Goal: Task Accomplishment & Management: Complete application form

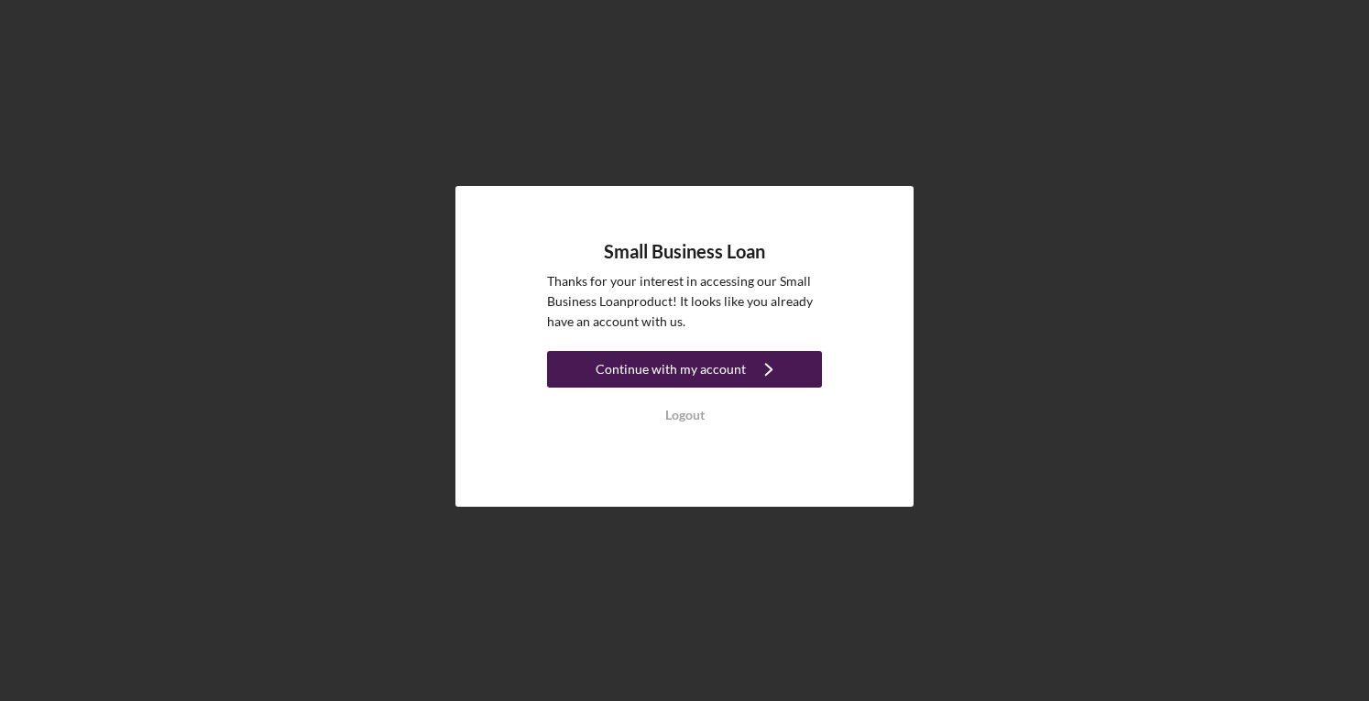
click at [646, 366] on div "Continue with my account" at bounding box center [671, 369] width 150 height 37
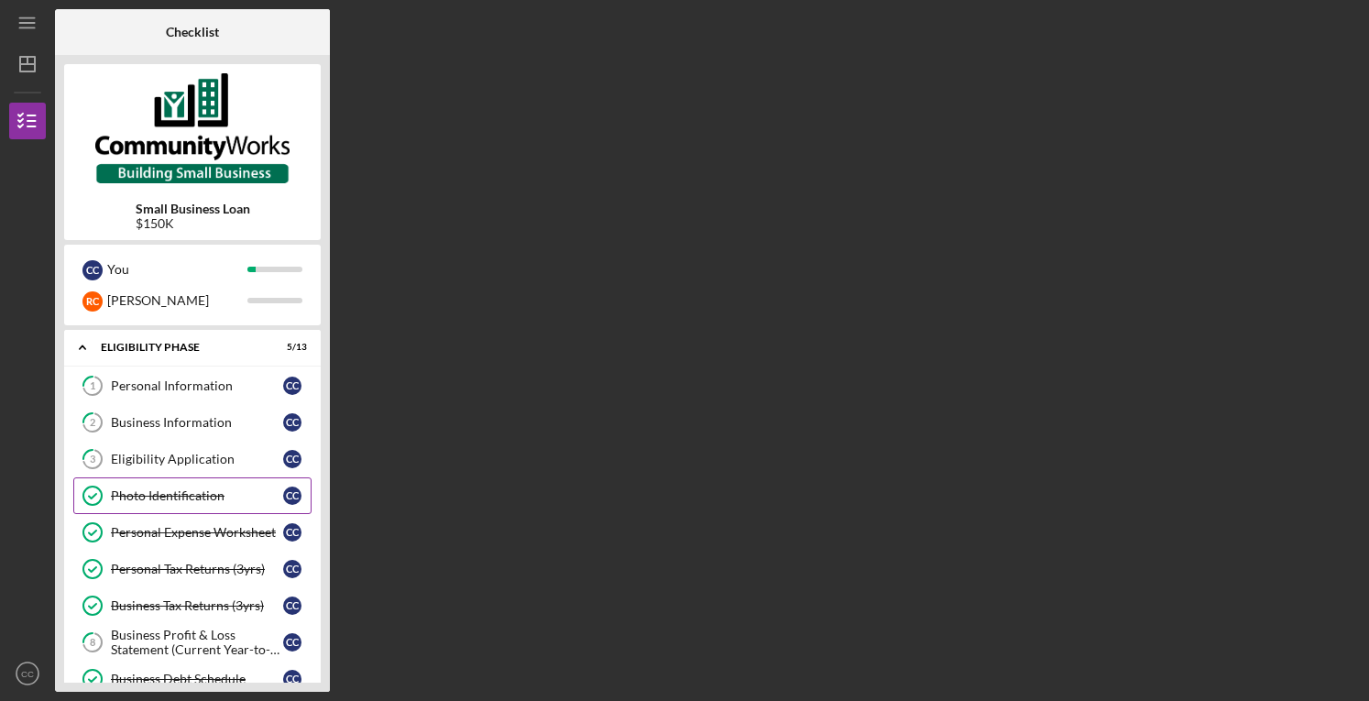
scroll to position [253, 0]
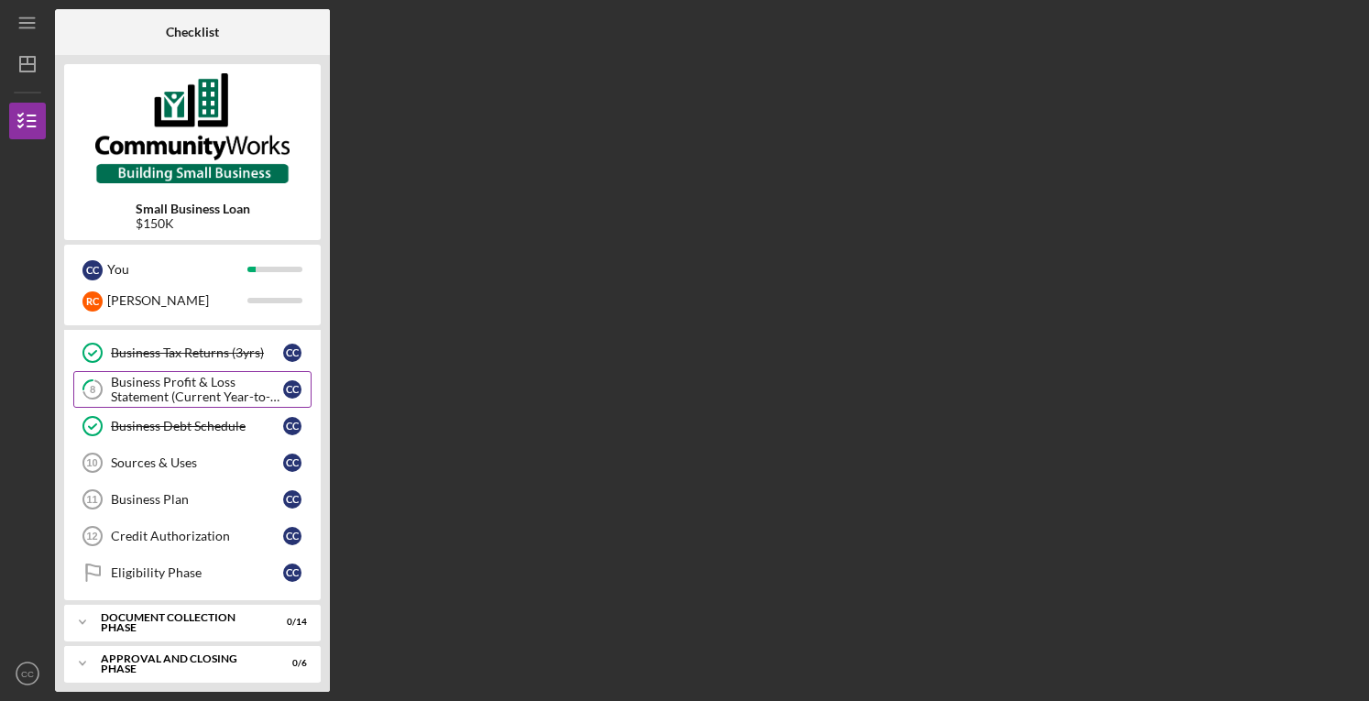
click at [177, 375] on div "Business Profit & Loss Statement (Current Year-to-Date)" at bounding box center [197, 389] width 172 height 29
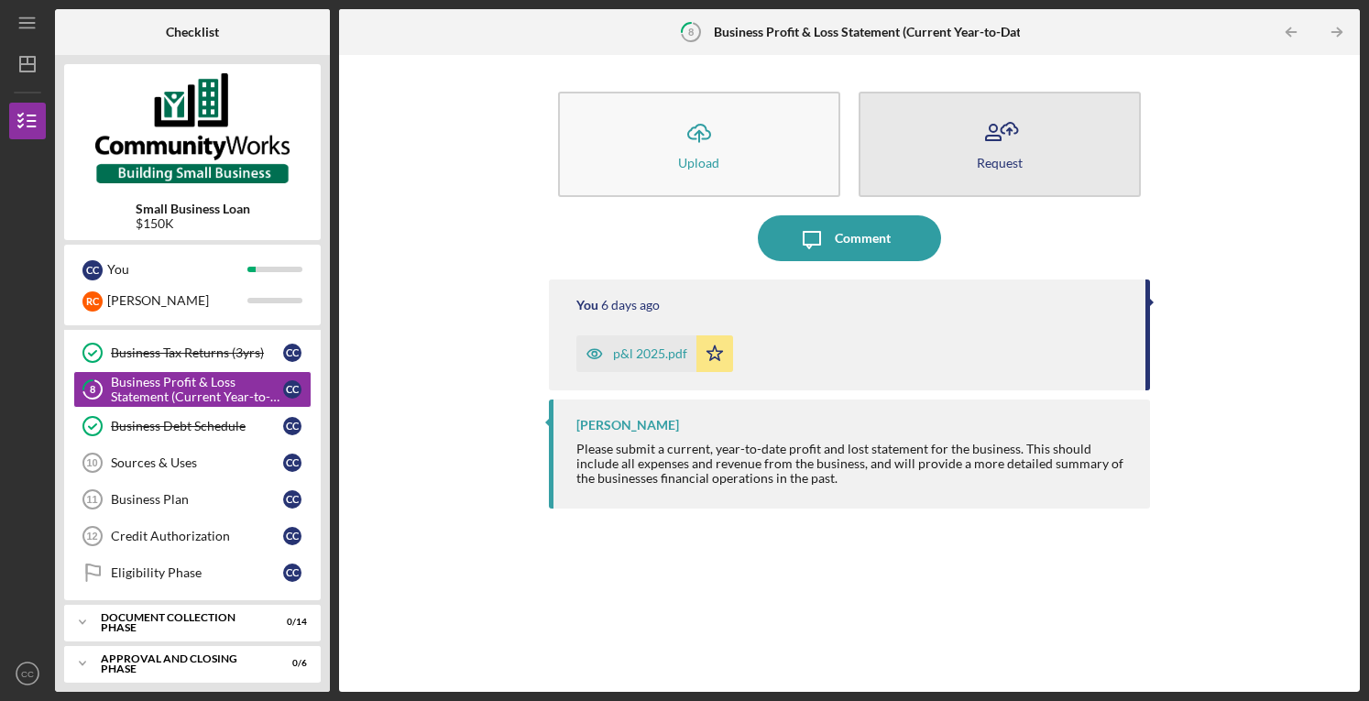
click at [990, 172] on button "Request" at bounding box center [1000, 144] width 282 height 105
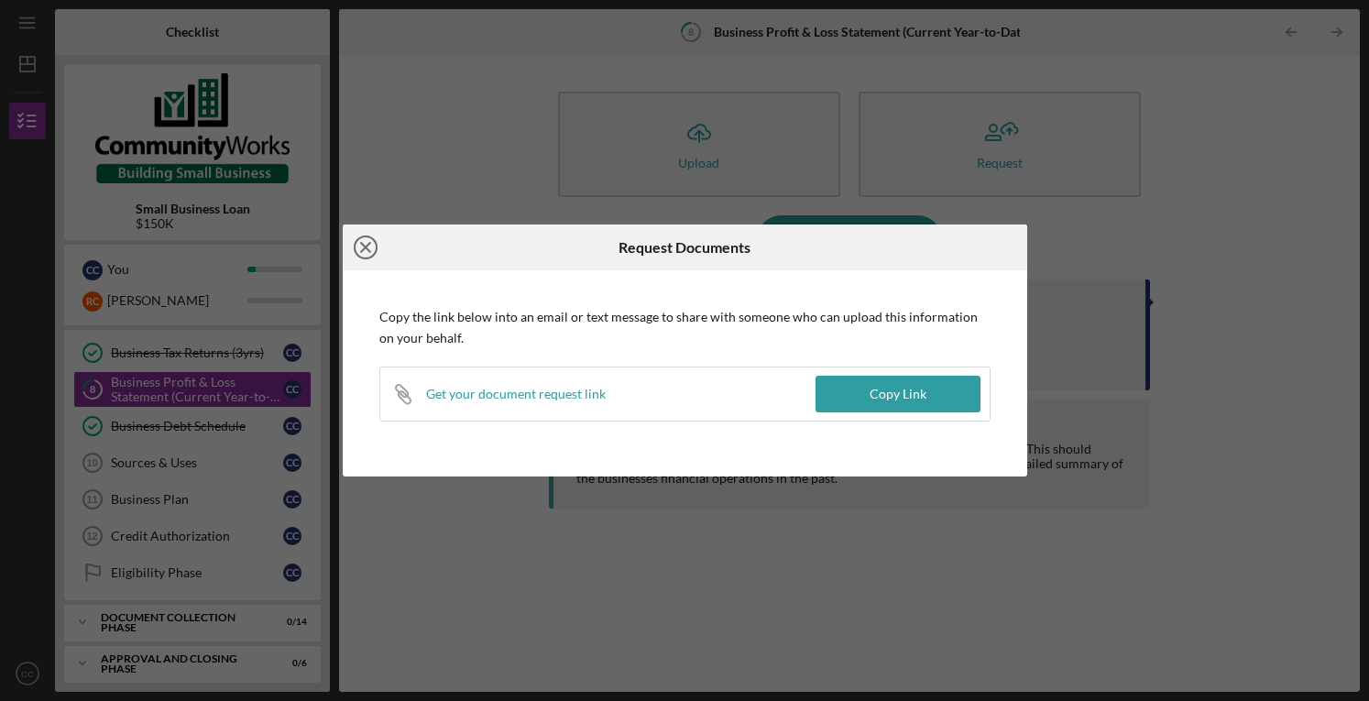
click at [368, 250] on icon "Icon/Close" at bounding box center [366, 248] width 46 height 46
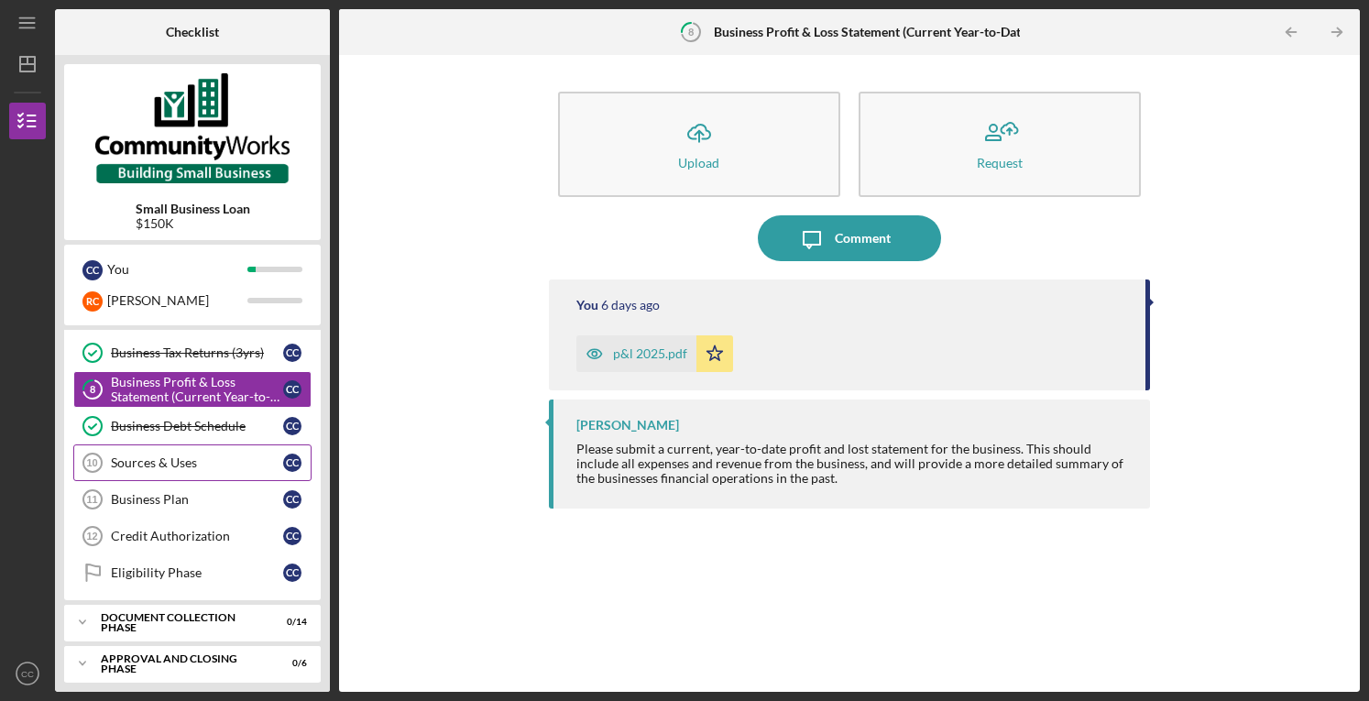
click at [143, 463] on div "Sources & Uses" at bounding box center [197, 462] width 172 height 15
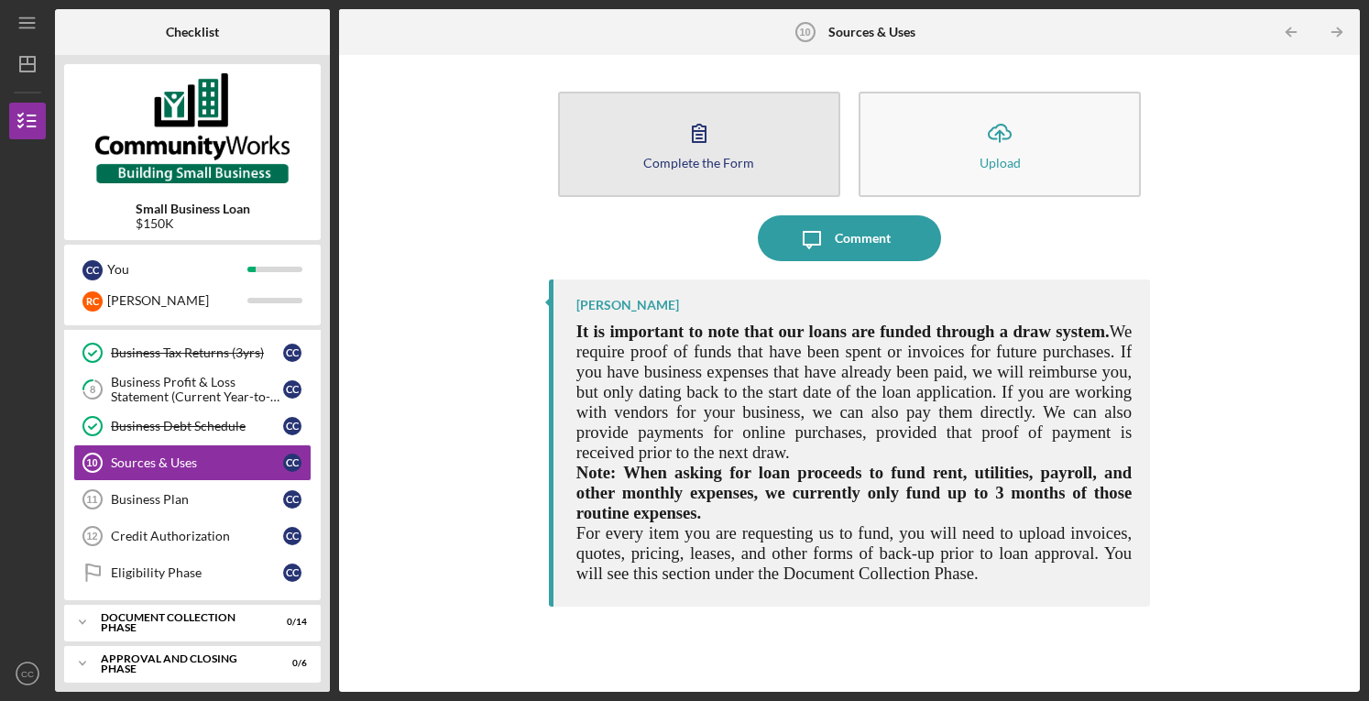
click at [744, 144] on button "Complete the Form Form" at bounding box center [699, 144] width 282 height 105
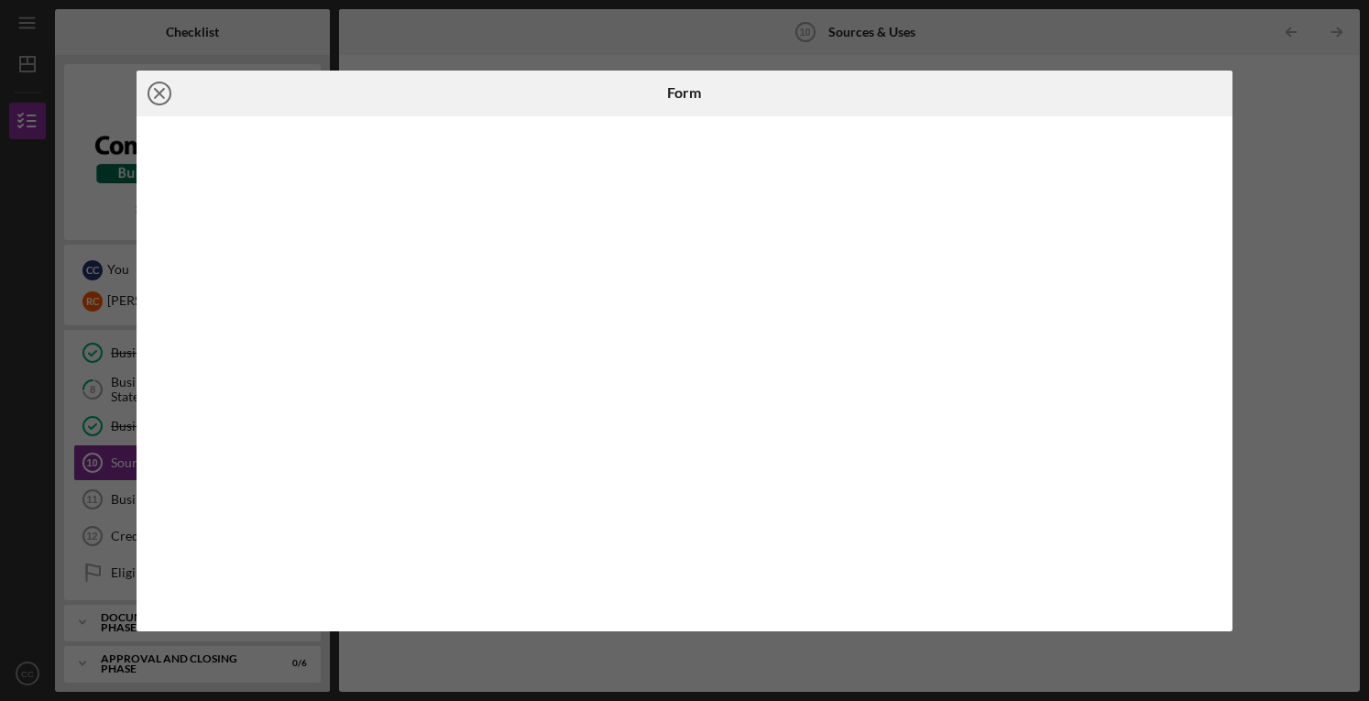
click at [166, 95] on icon "Icon/Close" at bounding box center [160, 94] width 46 height 46
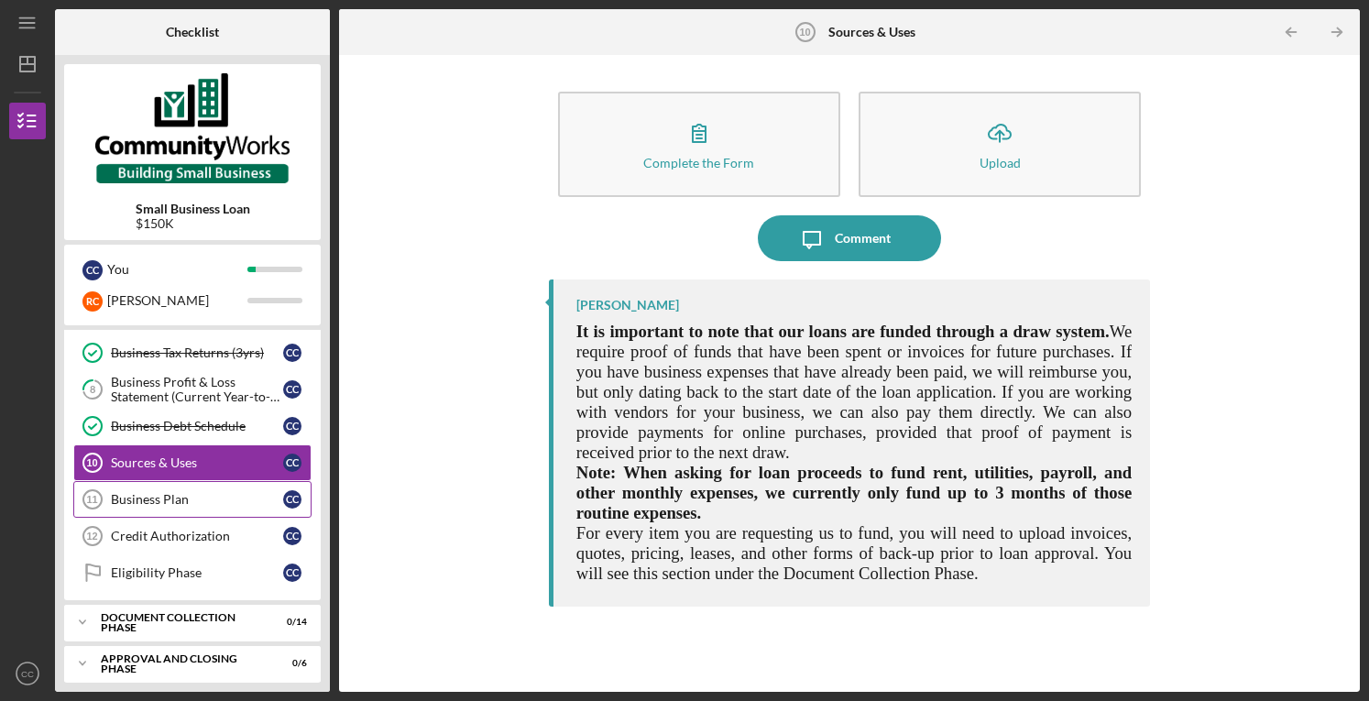
click at [165, 492] on div "Business Plan" at bounding box center [197, 499] width 172 height 15
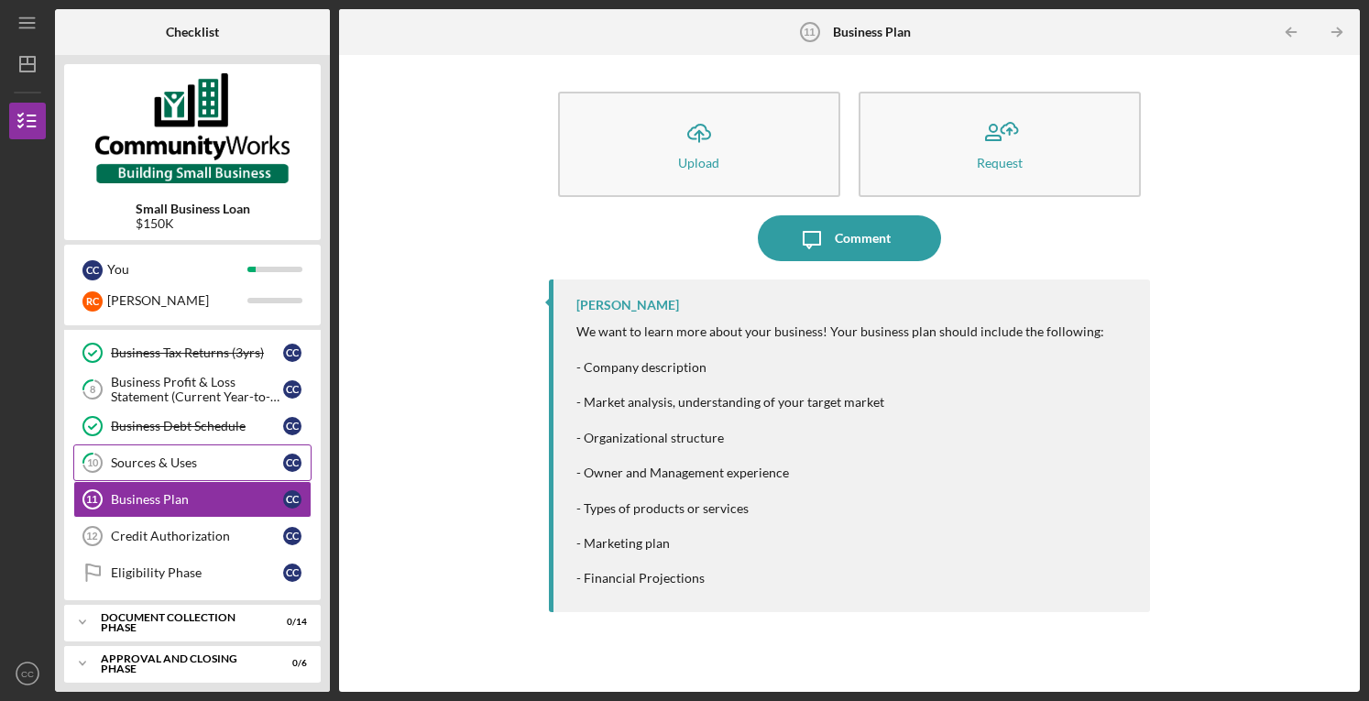
click at [169, 463] on div "Sources & Uses" at bounding box center [197, 462] width 172 height 15
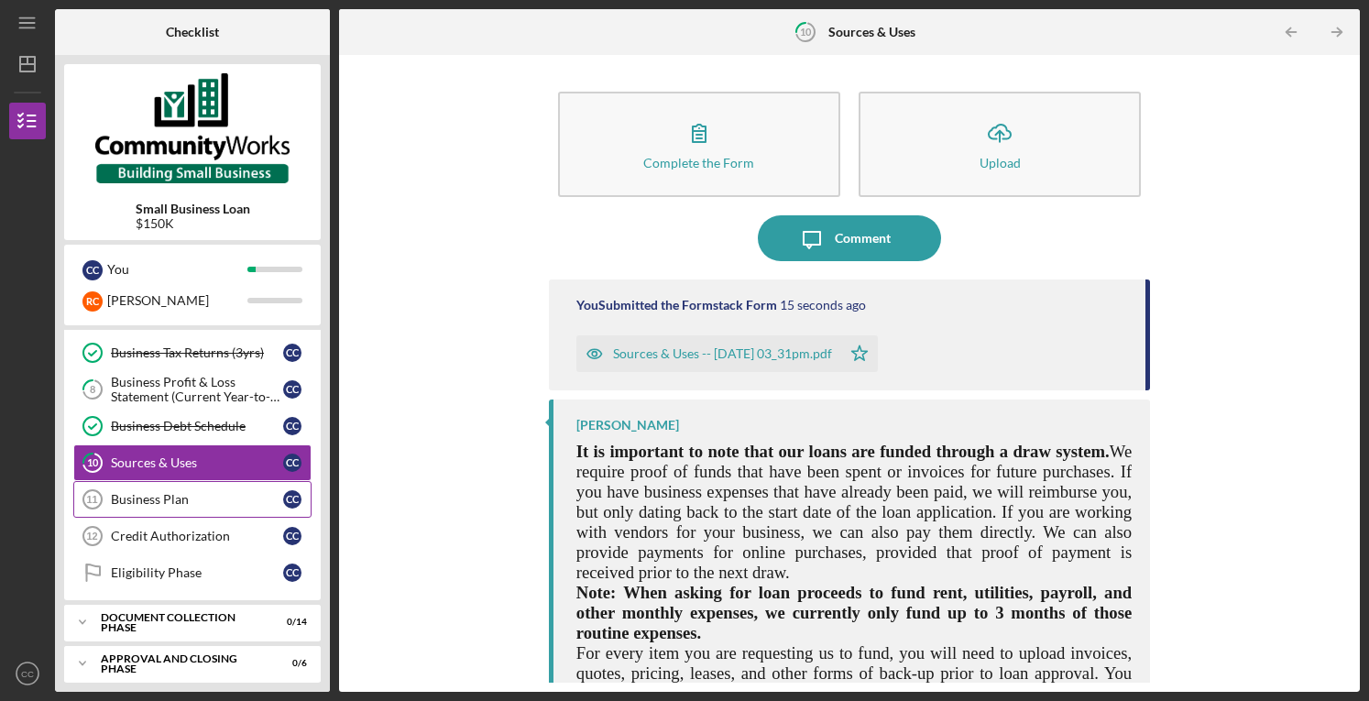
click at [192, 492] on div "Business Plan" at bounding box center [197, 499] width 172 height 15
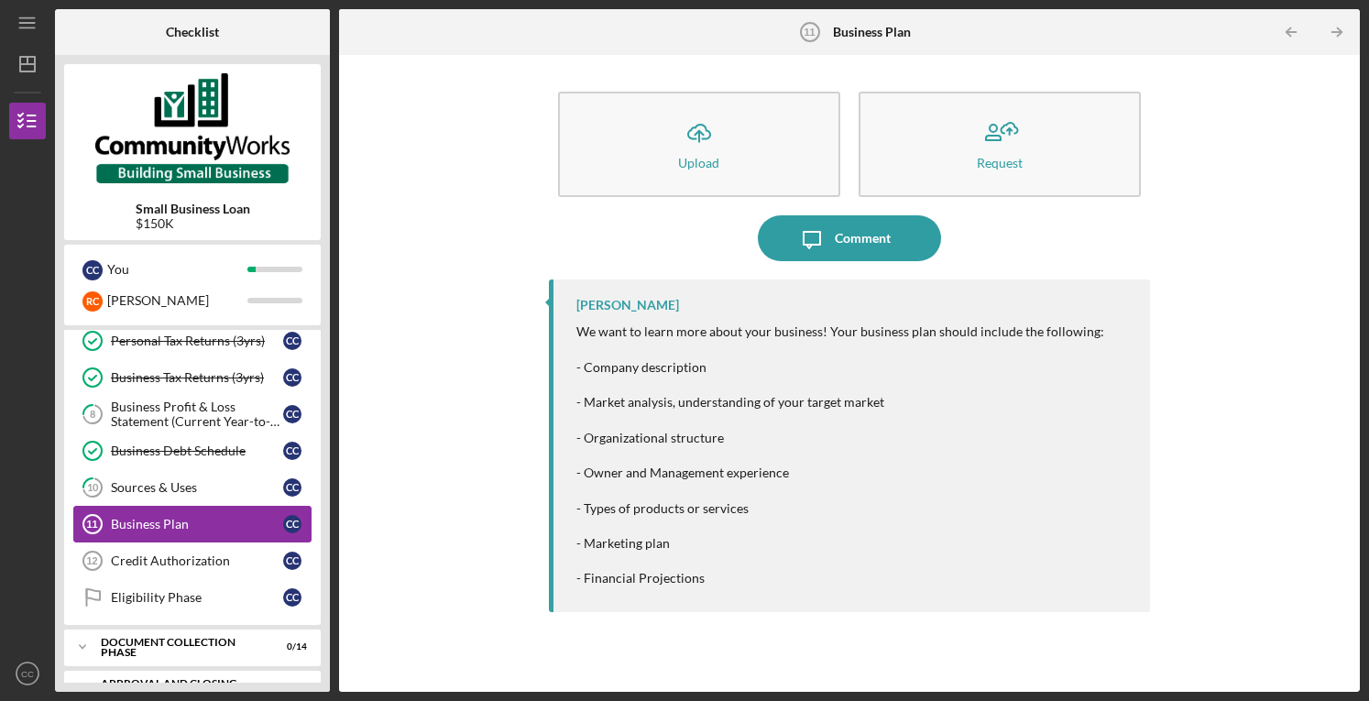
scroll to position [253, 0]
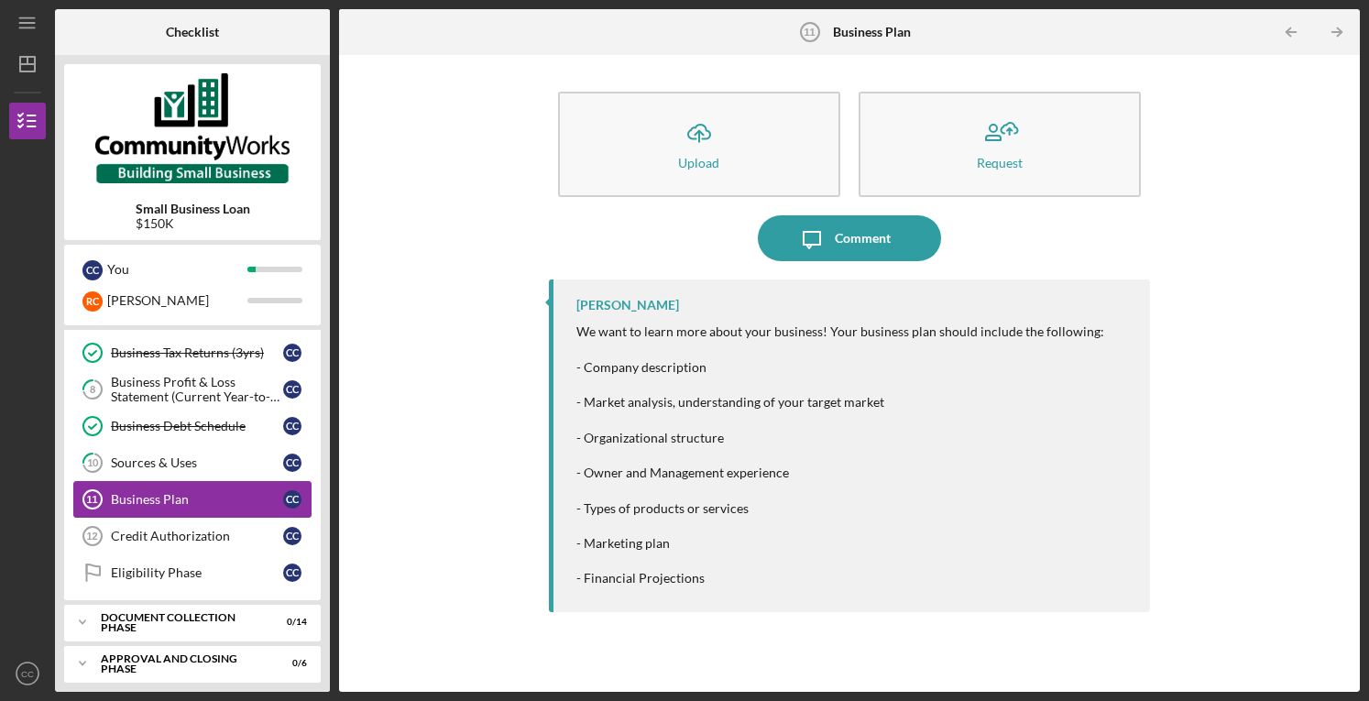
click at [192, 492] on div "Business Plan" at bounding box center [197, 499] width 172 height 15
